Goal: Task Accomplishment & Management: Complete application form

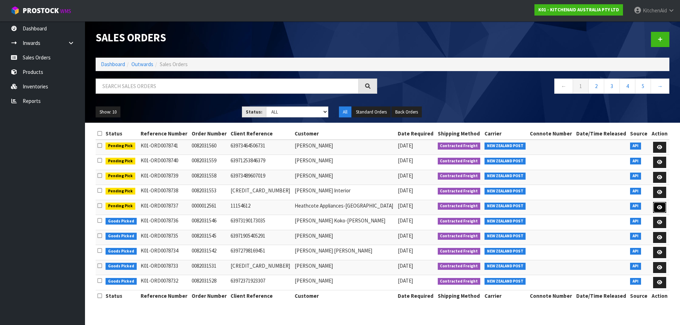
click at [662, 212] on link at bounding box center [659, 207] width 13 height 11
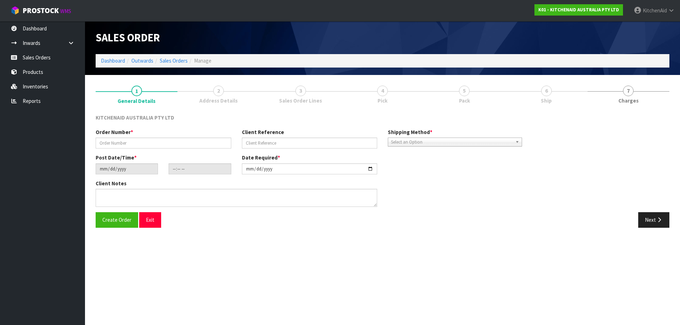
type input "0000012561"
type input "11154612"
type input "[DATE]"
type input "11:32:35.000"
type input "[DATE]"
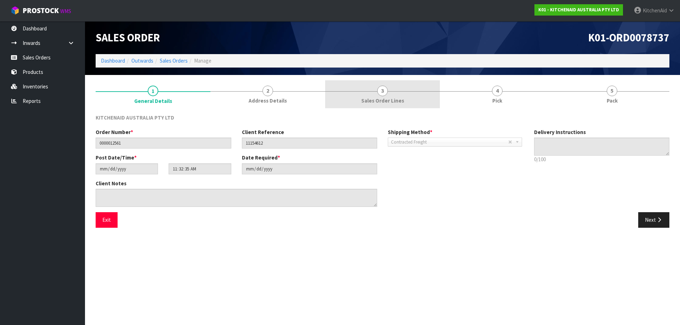
click at [377, 96] on link "3 Sales Order Lines" at bounding box center [382, 94] width 115 height 28
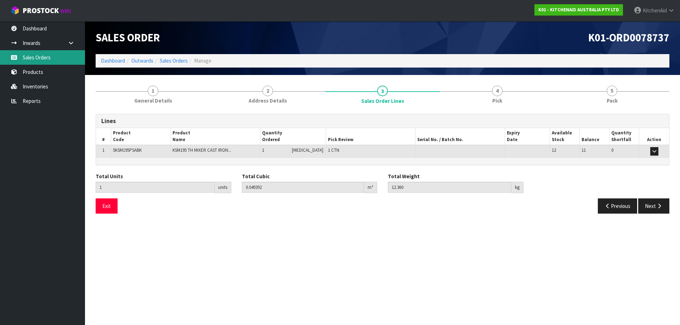
click at [33, 55] on link "Sales Orders" at bounding box center [42, 57] width 85 height 15
